Goal: Information Seeking & Learning: Learn about a topic

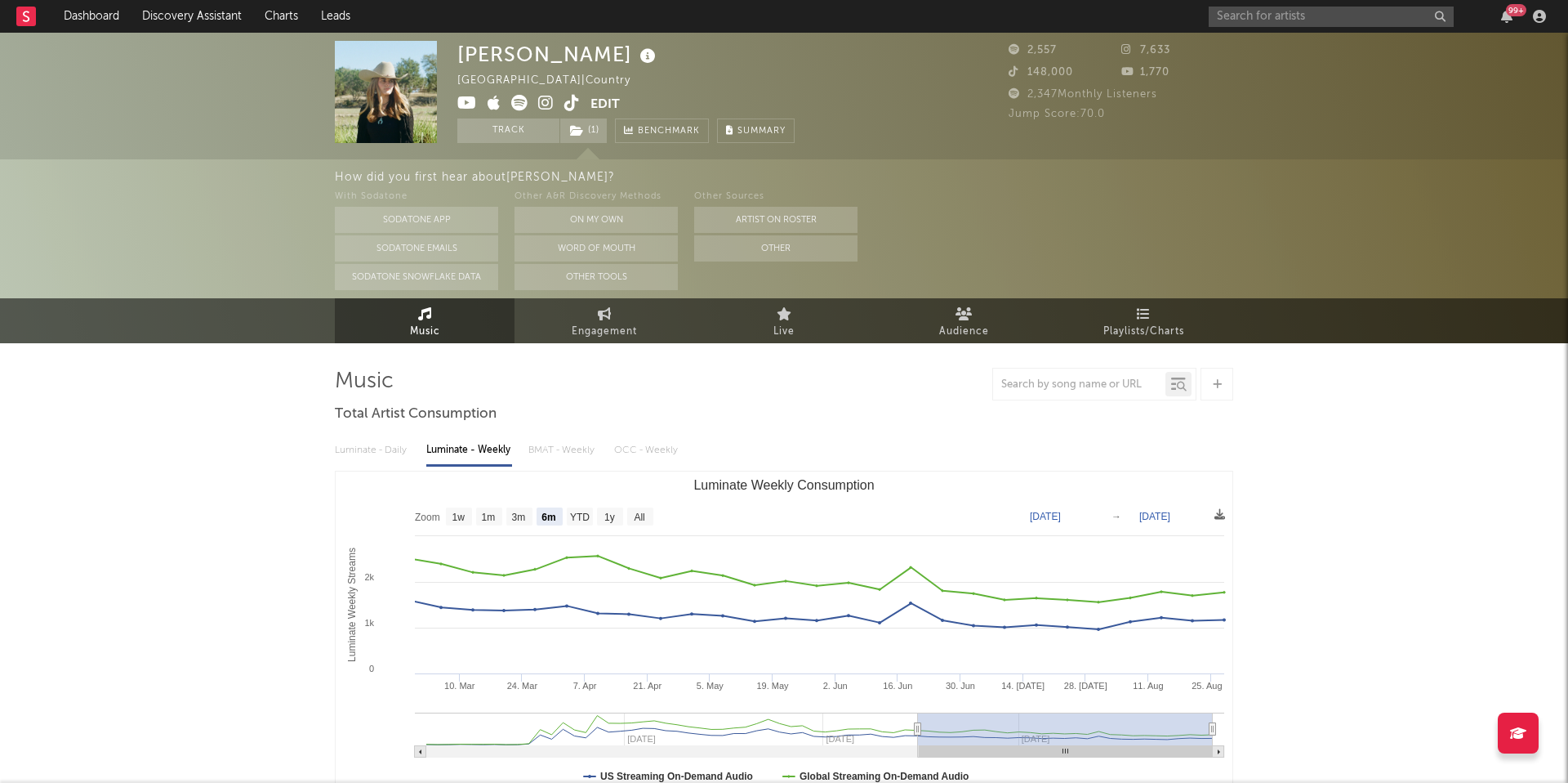
select select "6m"
click at [1297, 14] on input "text" at bounding box center [1331, 16] width 245 height 21
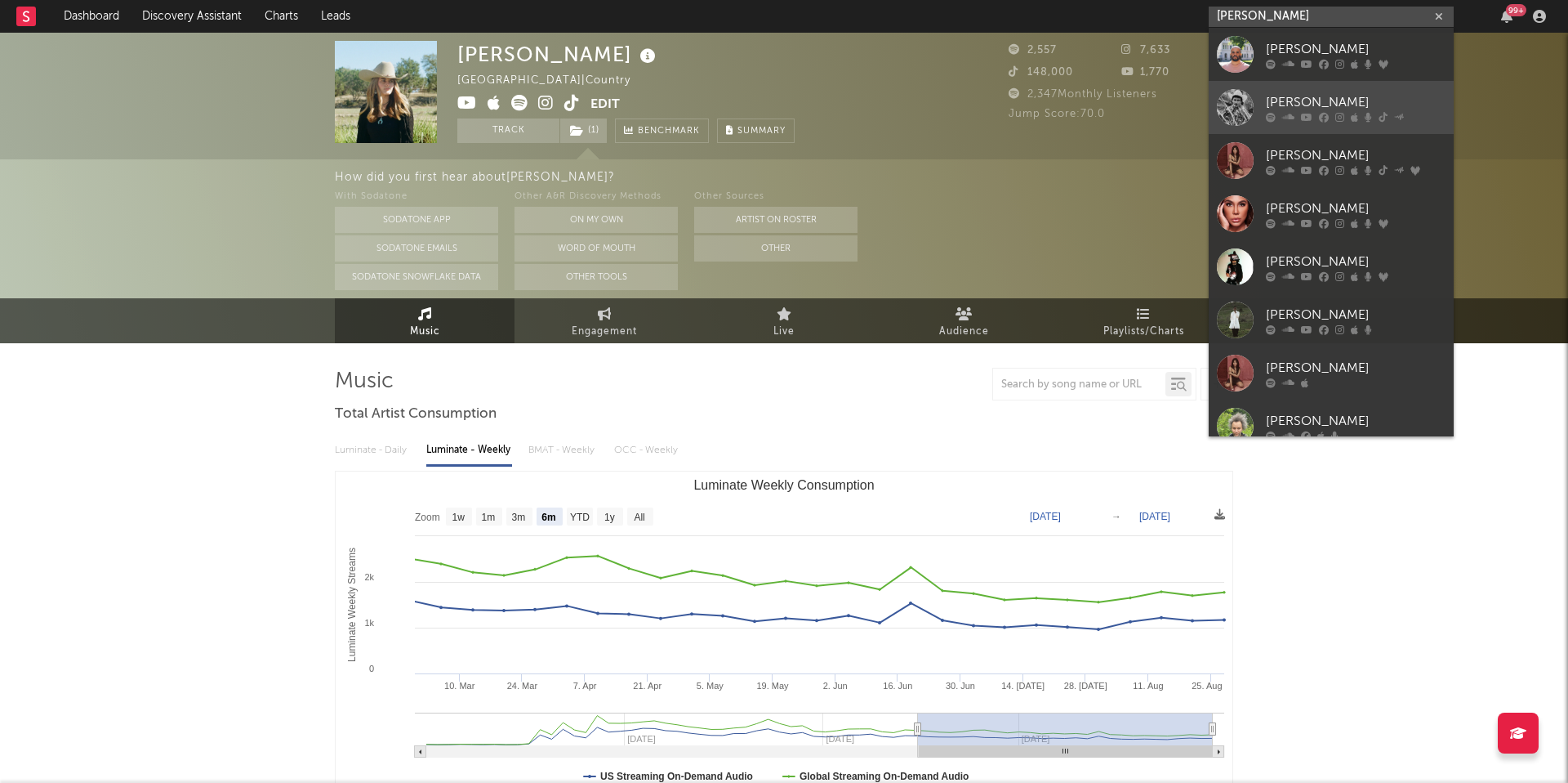
type input "[PERSON_NAME]"
click at [1283, 113] on icon at bounding box center [1289, 117] width 13 height 10
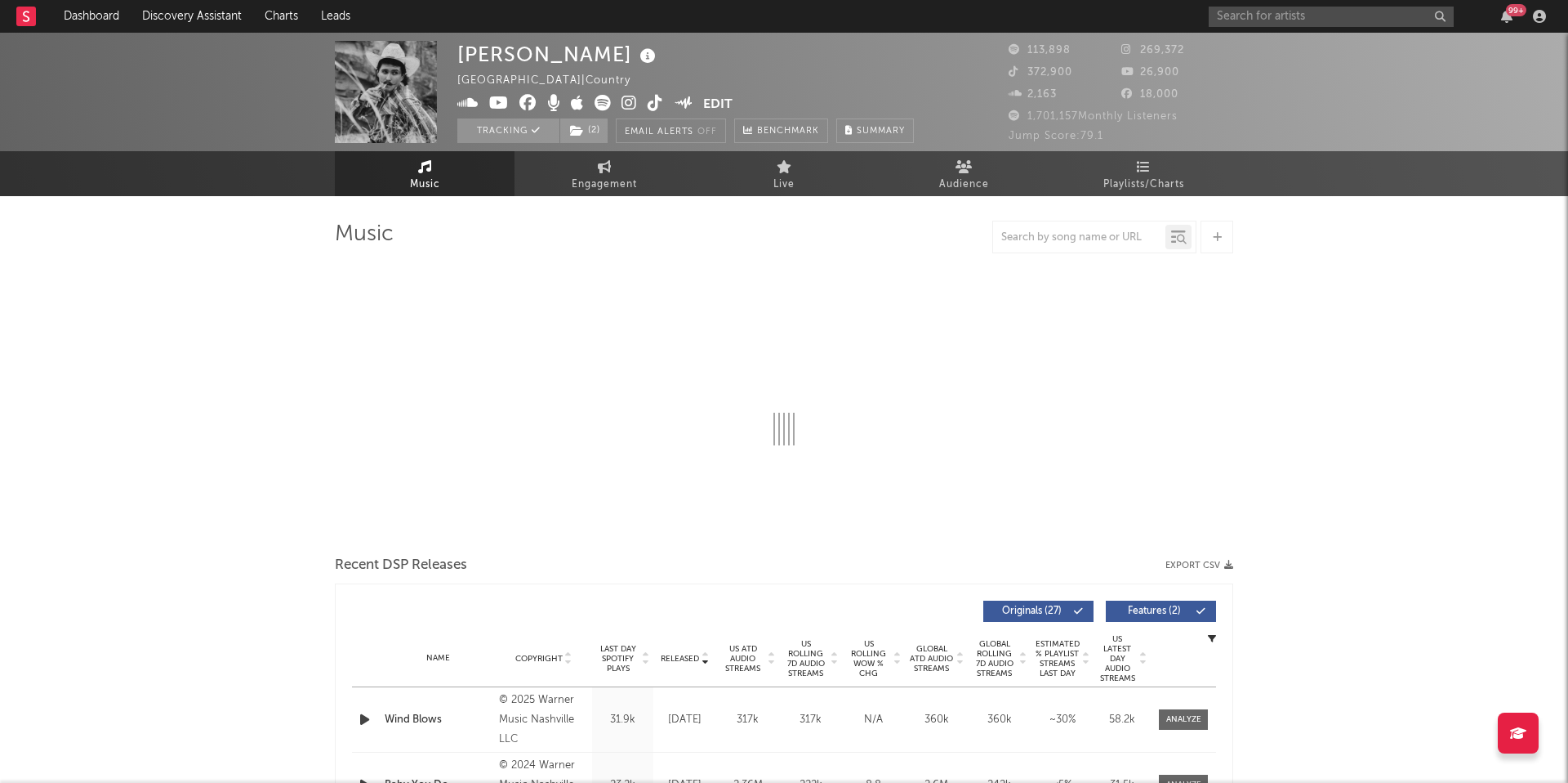
select select "6m"
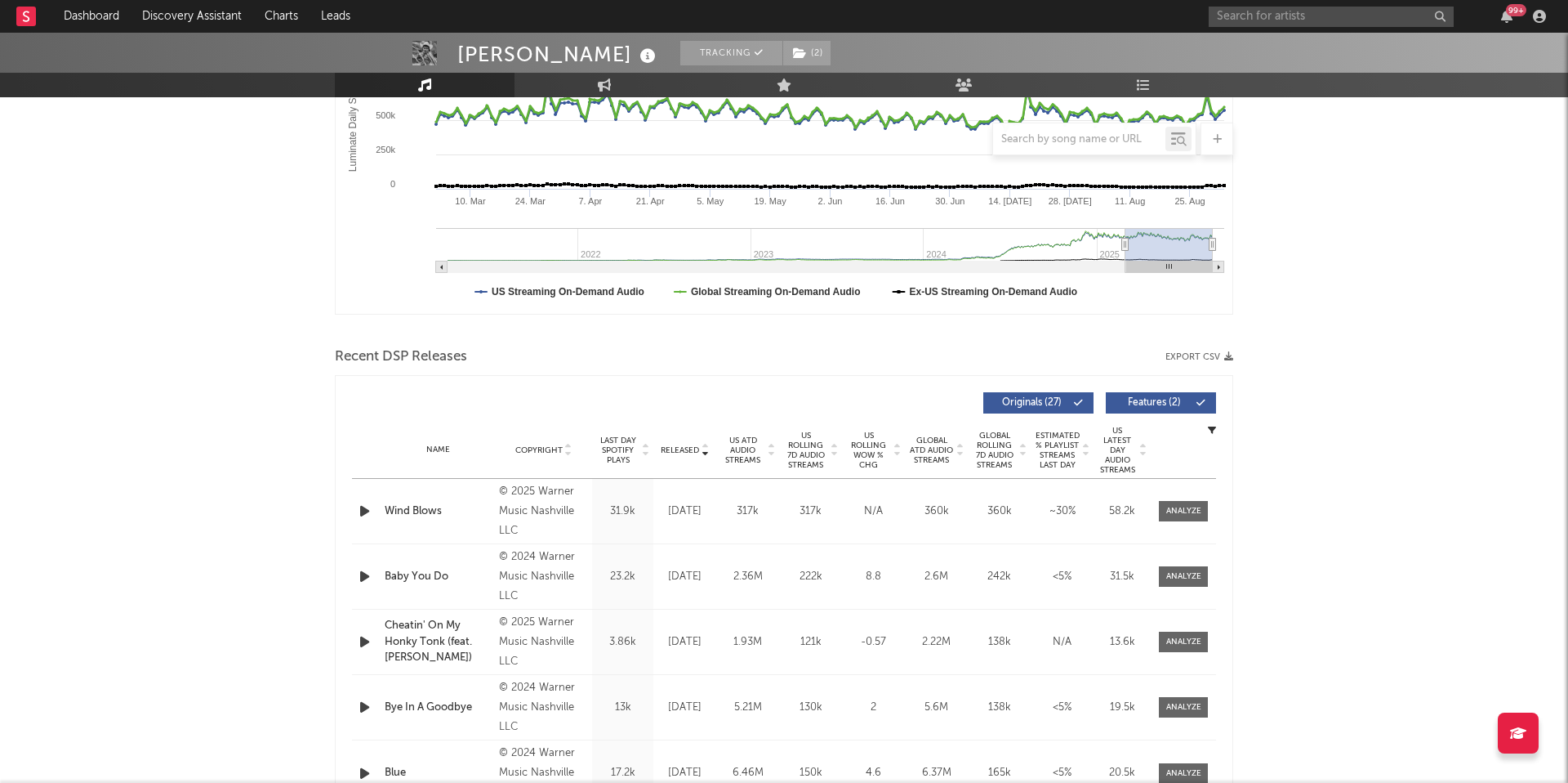
scroll to position [365, 0]
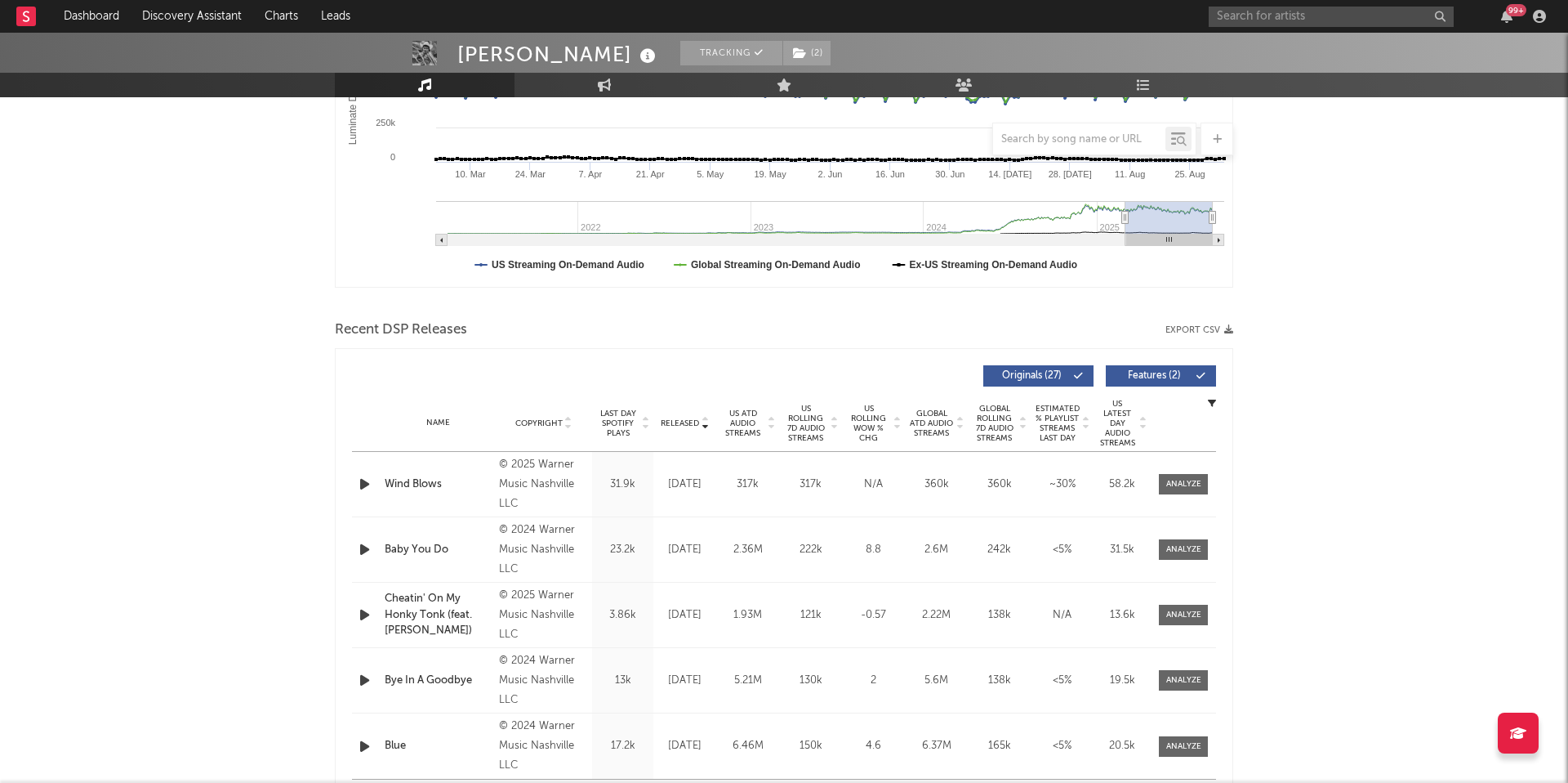
click at [868, 418] on span "US Rolling WoW % Chg" at bounding box center [869, 424] width 45 height 40
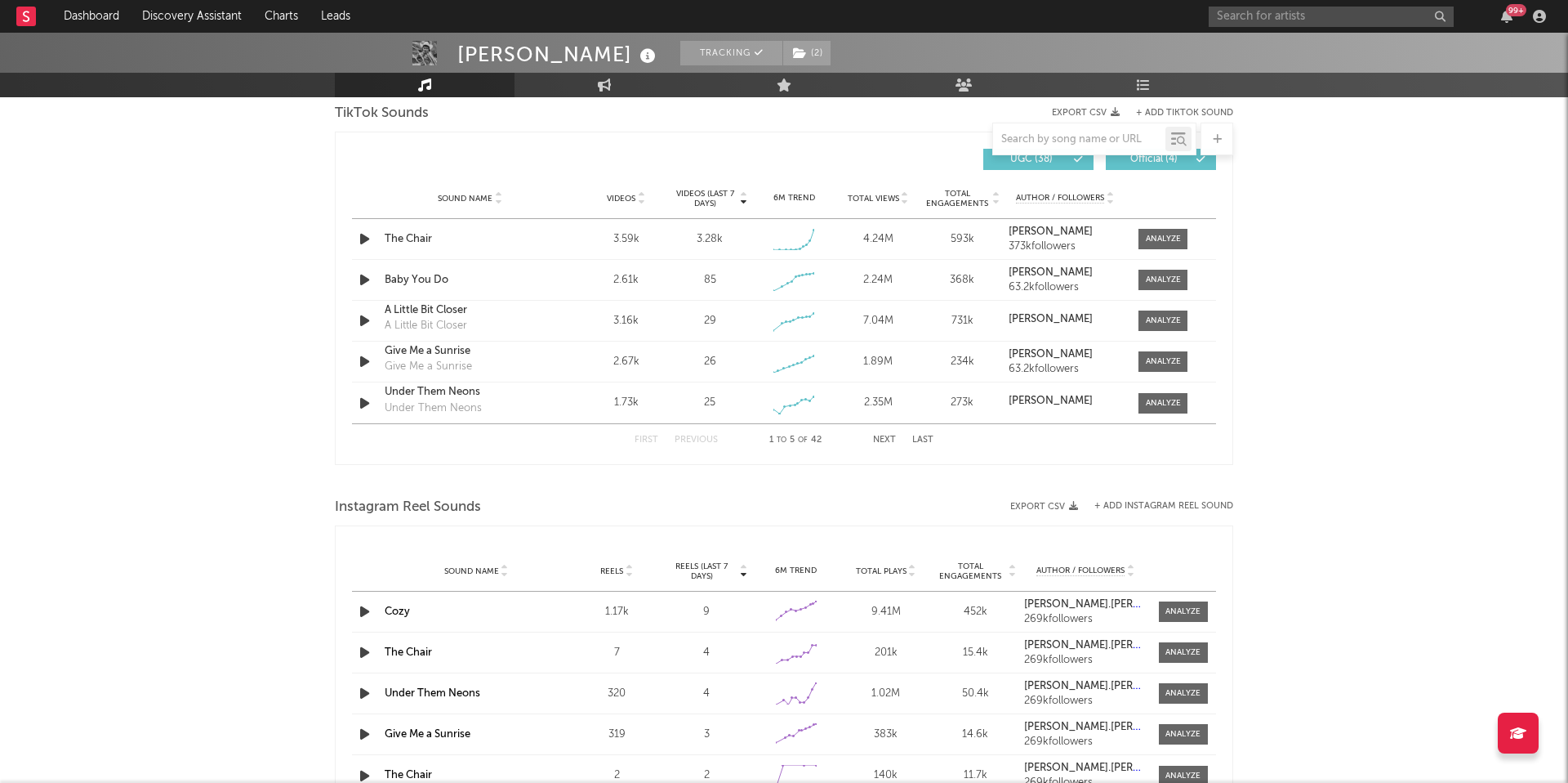
scroll to position [1115, 0]
